Goal: Find specific page/section: Find specific page/section

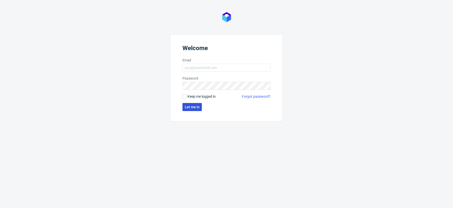
click at [194, 106] on span "Let me in" at bounding box center [192, 107] width 15 height 4
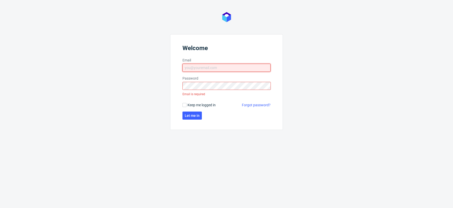
click at [231, 70] on input "Email" at bounding box center [226, 68] width 88 height 8
type input "[PERSON_NAME][EMAIL_ADDRESS][DOMAIN_NAME]"
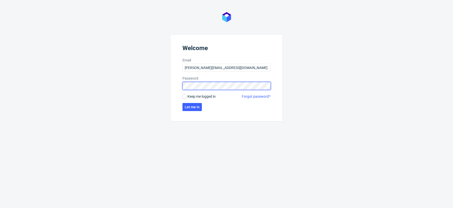
click button "Let me in" at bounding box center [191, 107] width 19 height 8
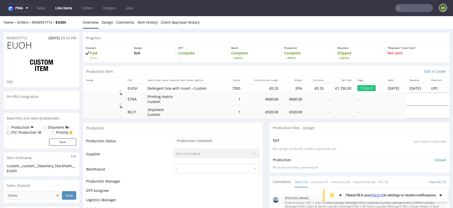
scroll to position [199, 0]
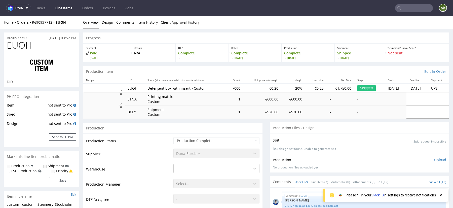
select select "done"
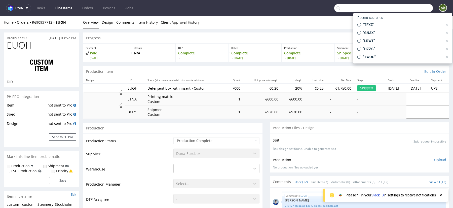
click at [409, 10] on input "text" at bounding box center [383, 8] width 99 height 8
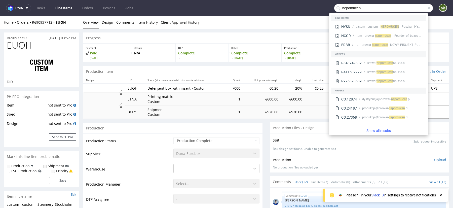
type input "nepomucen"
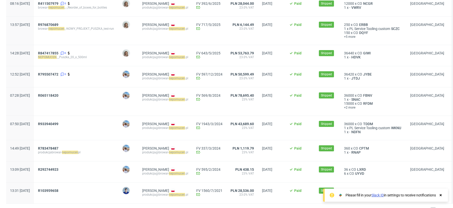
scroll to position [92, 0]
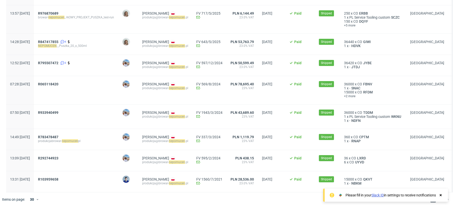
click at [440, 195] on use at bounding box center [440, 195] width 2 height 2
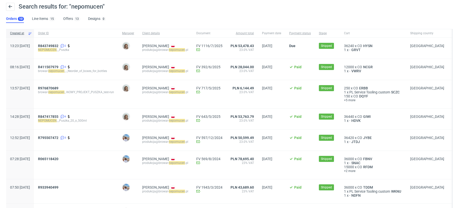
scroll to position [17, 0]
